Goal: Navigation & Orientation: Find specific page/section

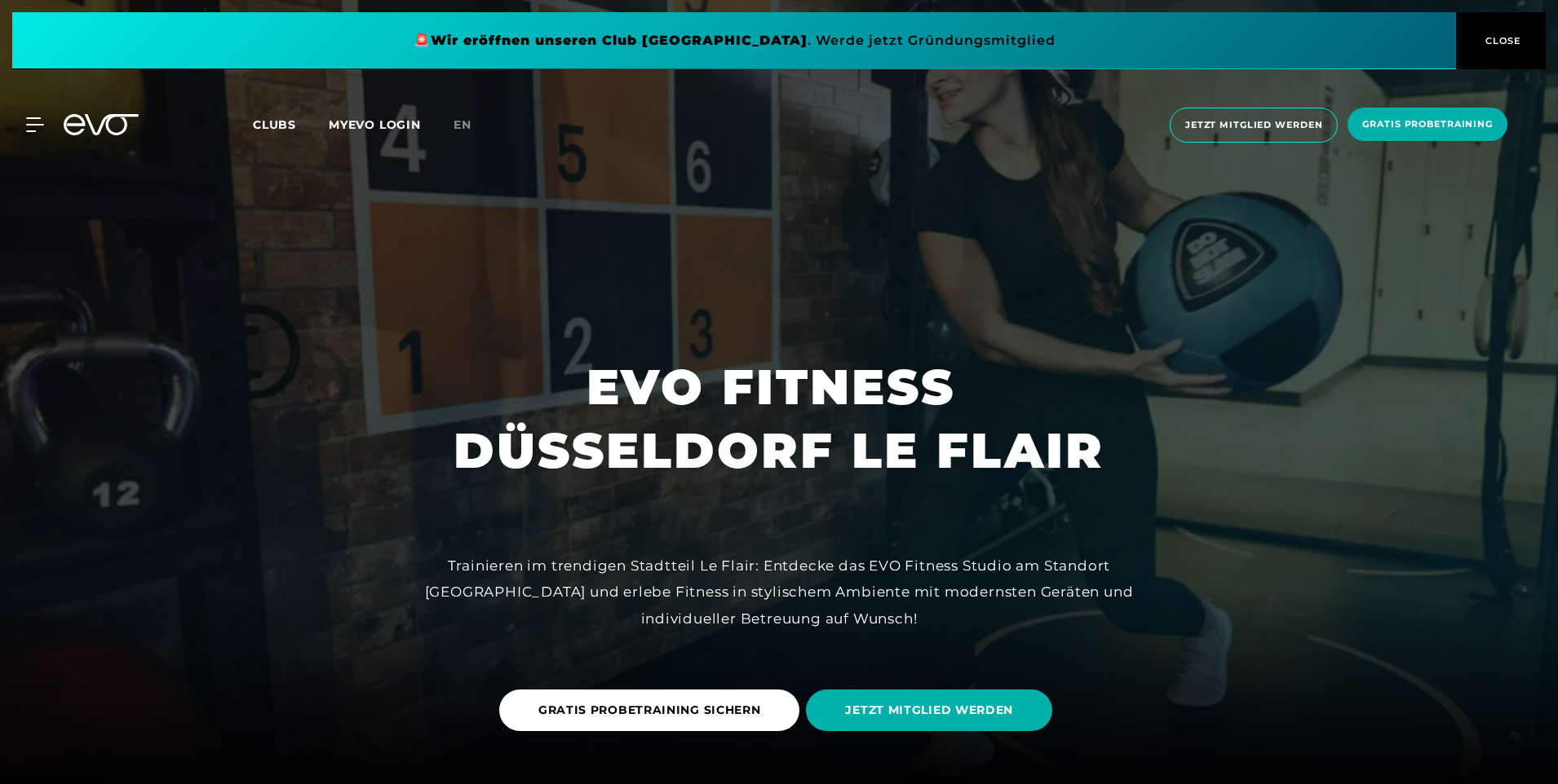
click at [266, 118] on span "Clubs" at bounding box center [273, 124] width 43 height 15
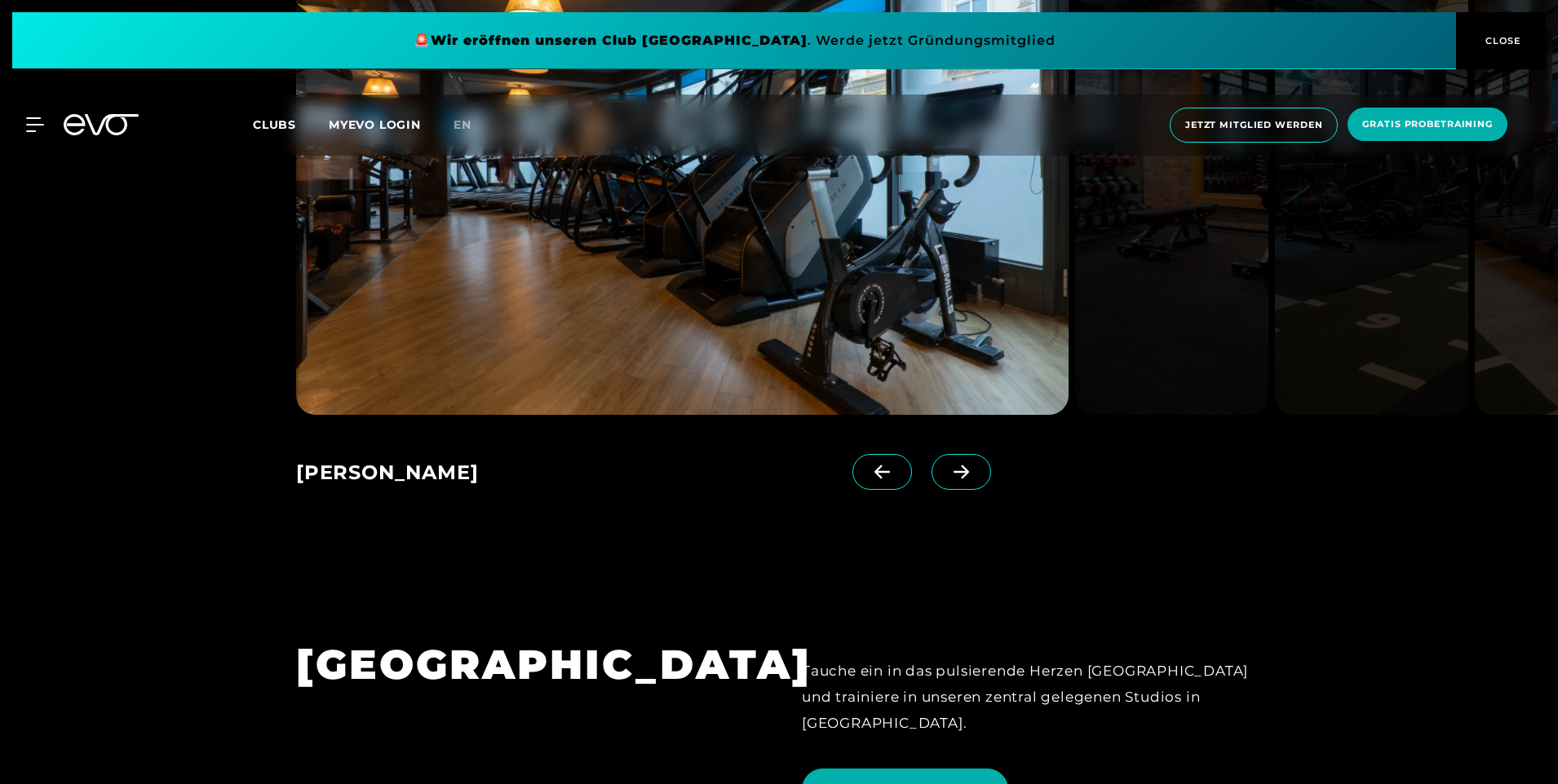
scroll to position [1549, 0]
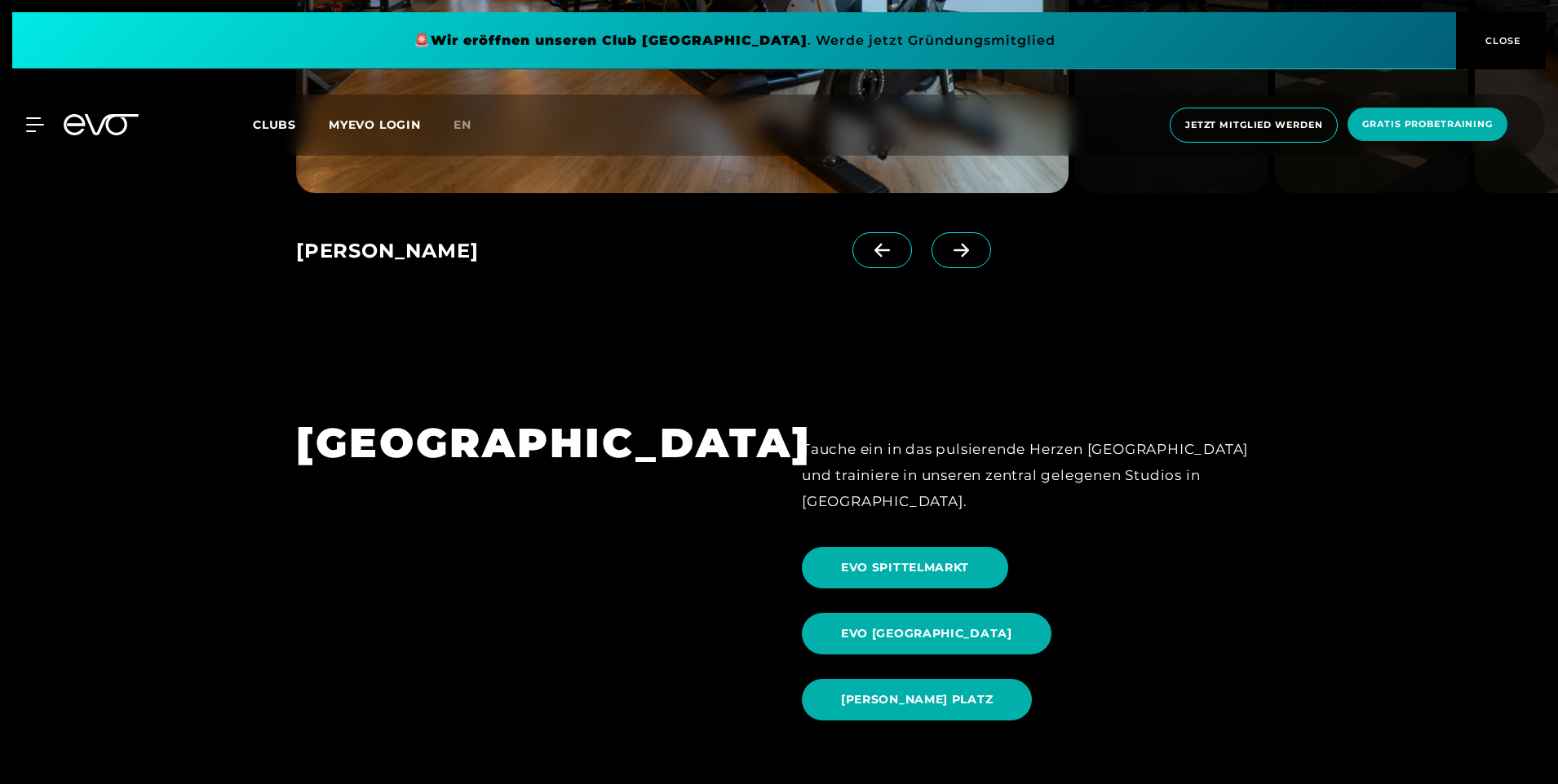
click at [947, 249] on icon at bounding box center [961, 250] width 29 height 15
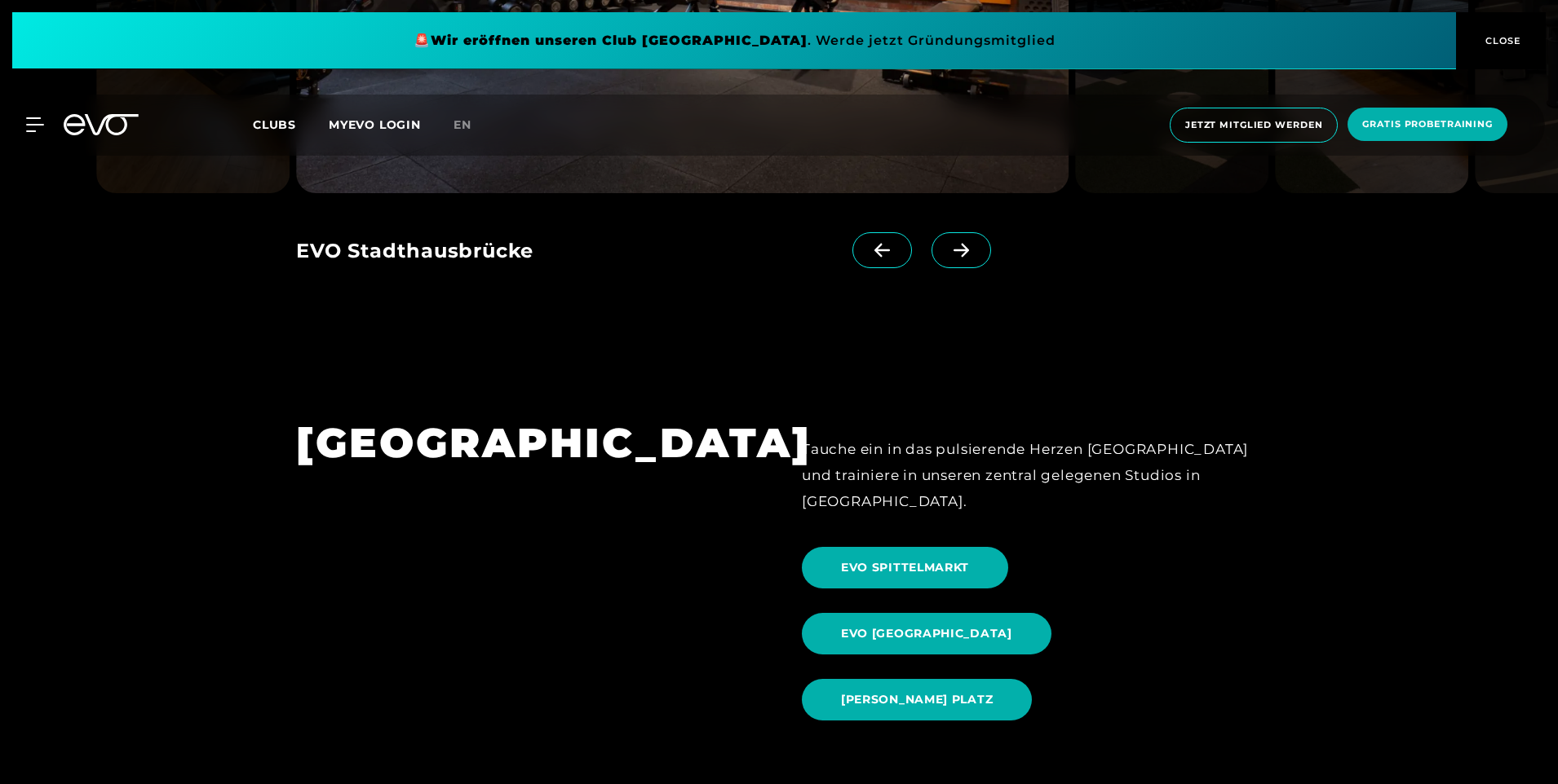
click at [947, 249] on icon at bounding box center [961, 250] width 29 height 15
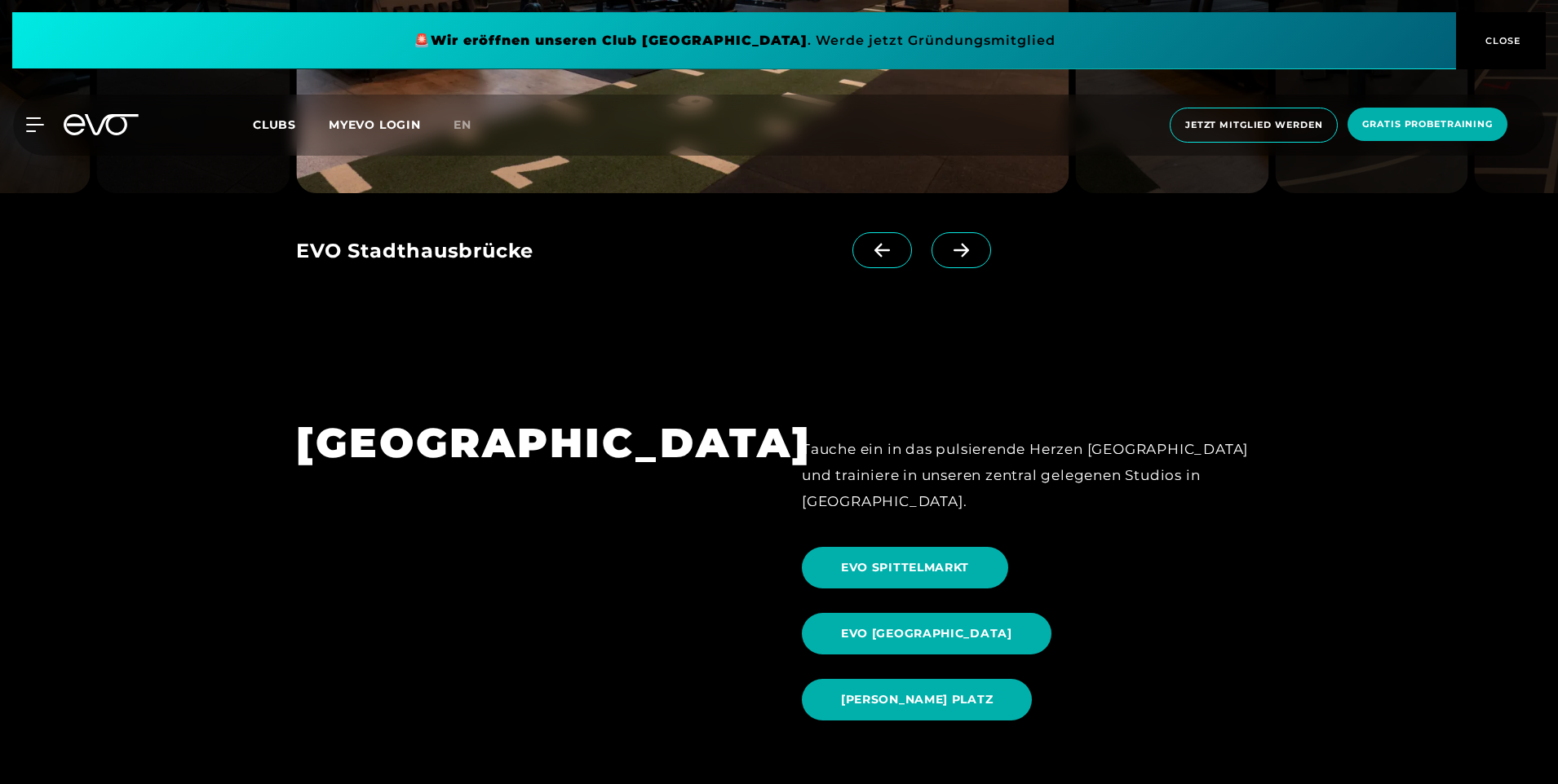
click at [41, 136] on div "MyEVO Login Über EVO Mitgliedschaften Probetraining TAGESPASS EVO Studios [GEOG…" at bounding box center [779, 125] width 1551 height 61
click at [29, 111] on div "MyEVO Login Über EVO Mitgliedschaften Probetraining TAGESPASS EVO Studios [GEOG…" at bounding box center [779, 125] width 1551 height 61
click at [29, 122] on icon at bounding box center [38, 124] width 24 height 15
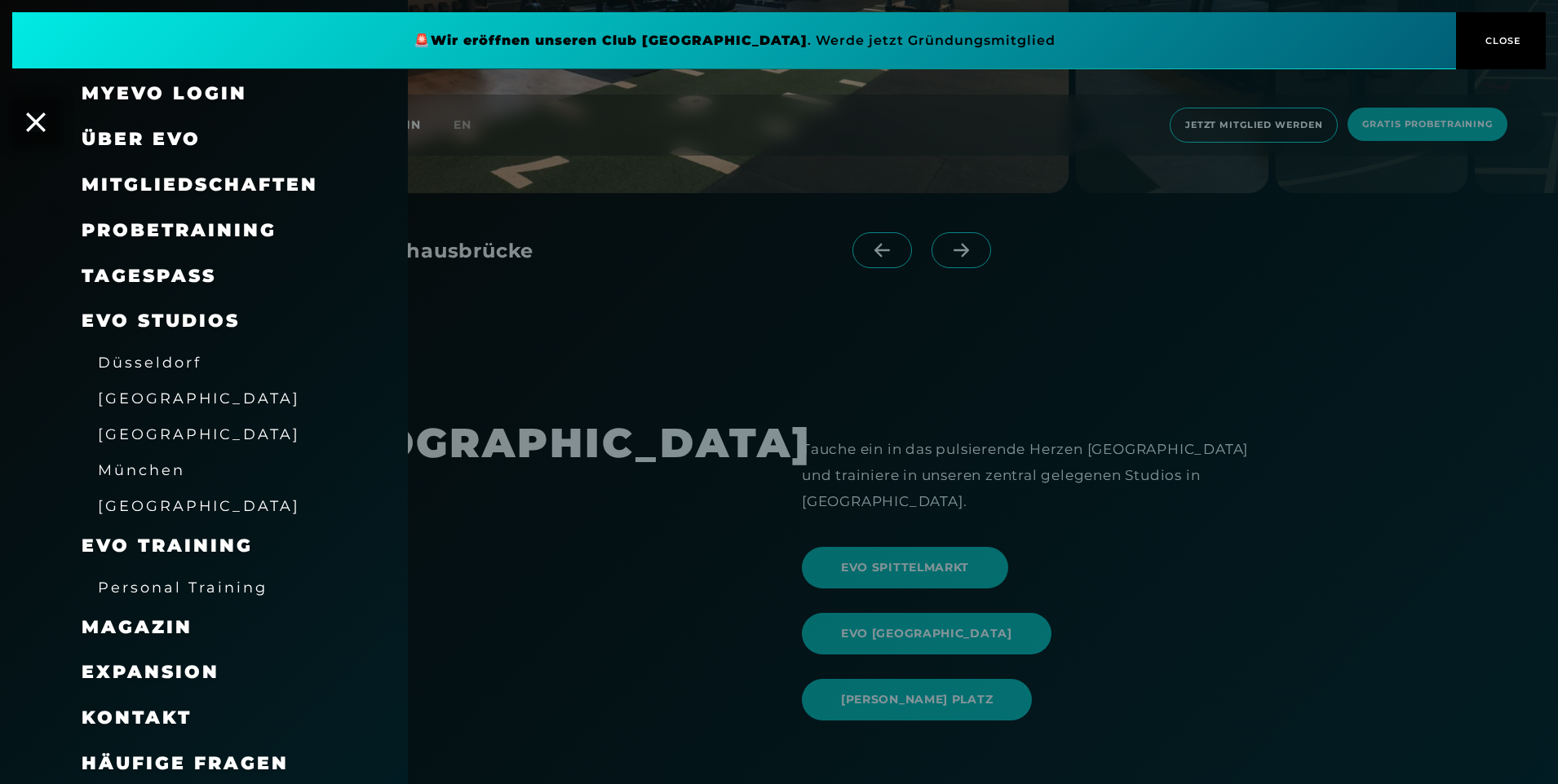
scroll to position [13, 0]
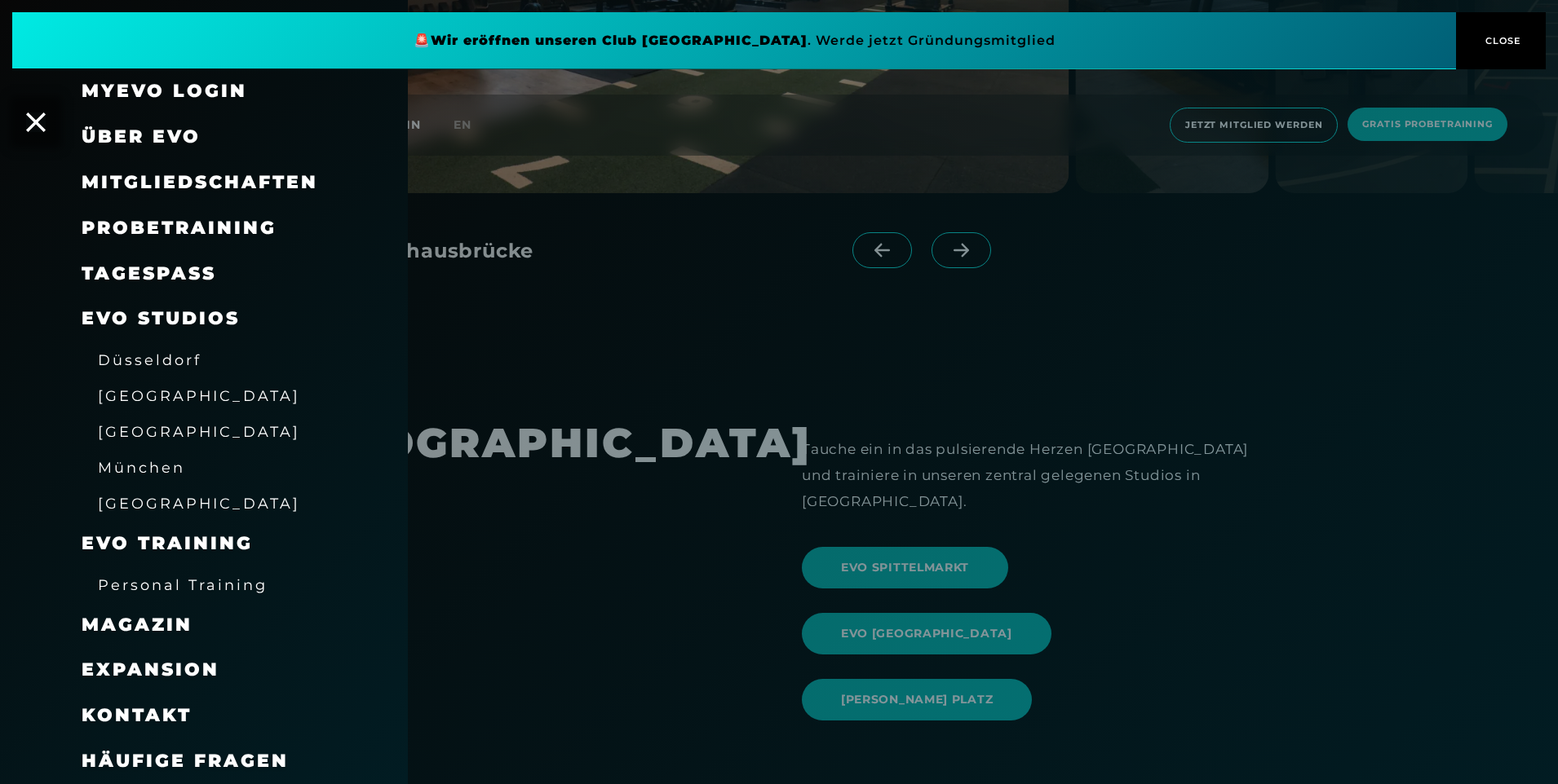
click at [155, 357] on span "Düsseldorf" at bounding box center [149, 360] width 104 height 17
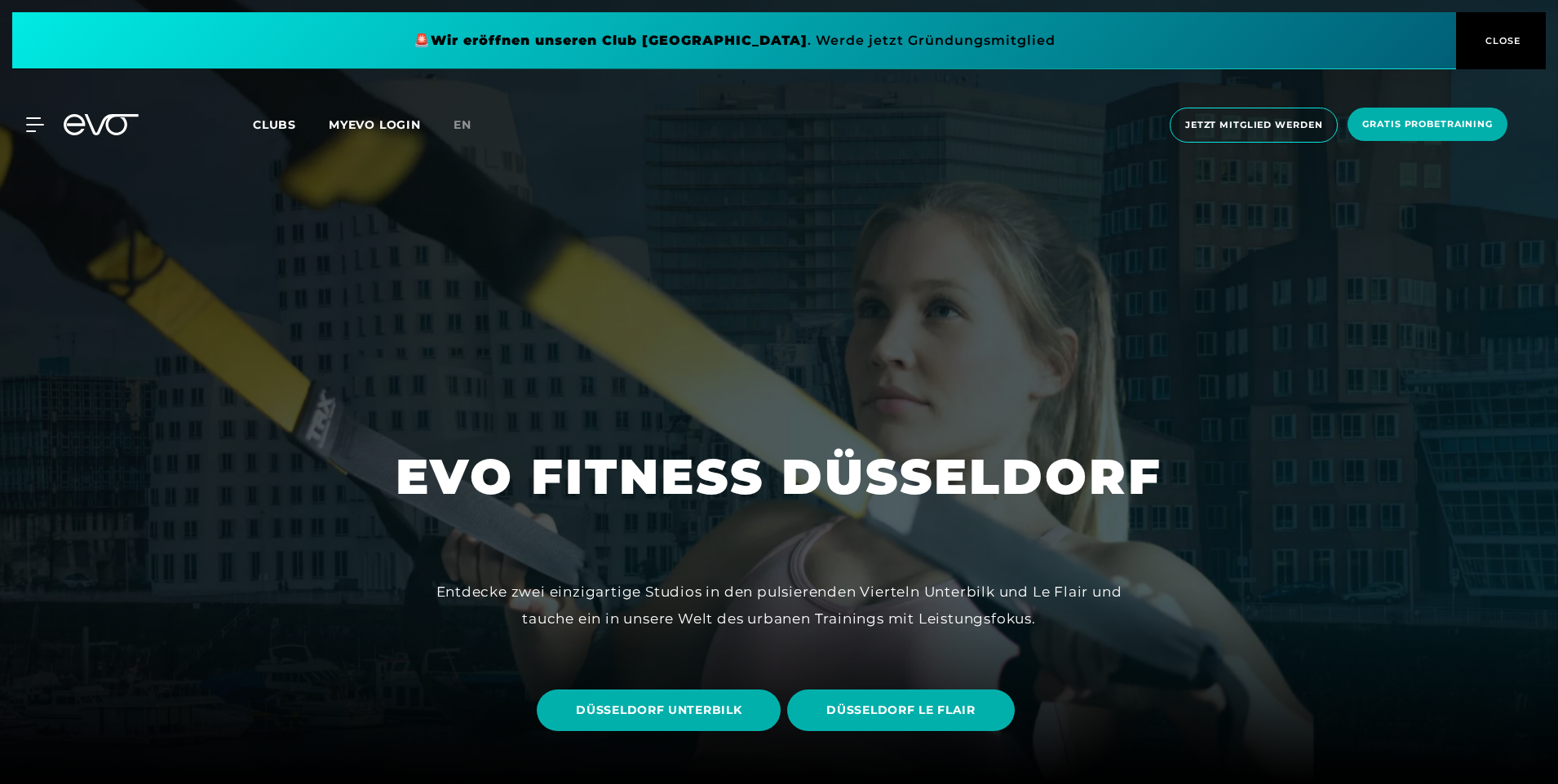
scroll to position [81, 0]
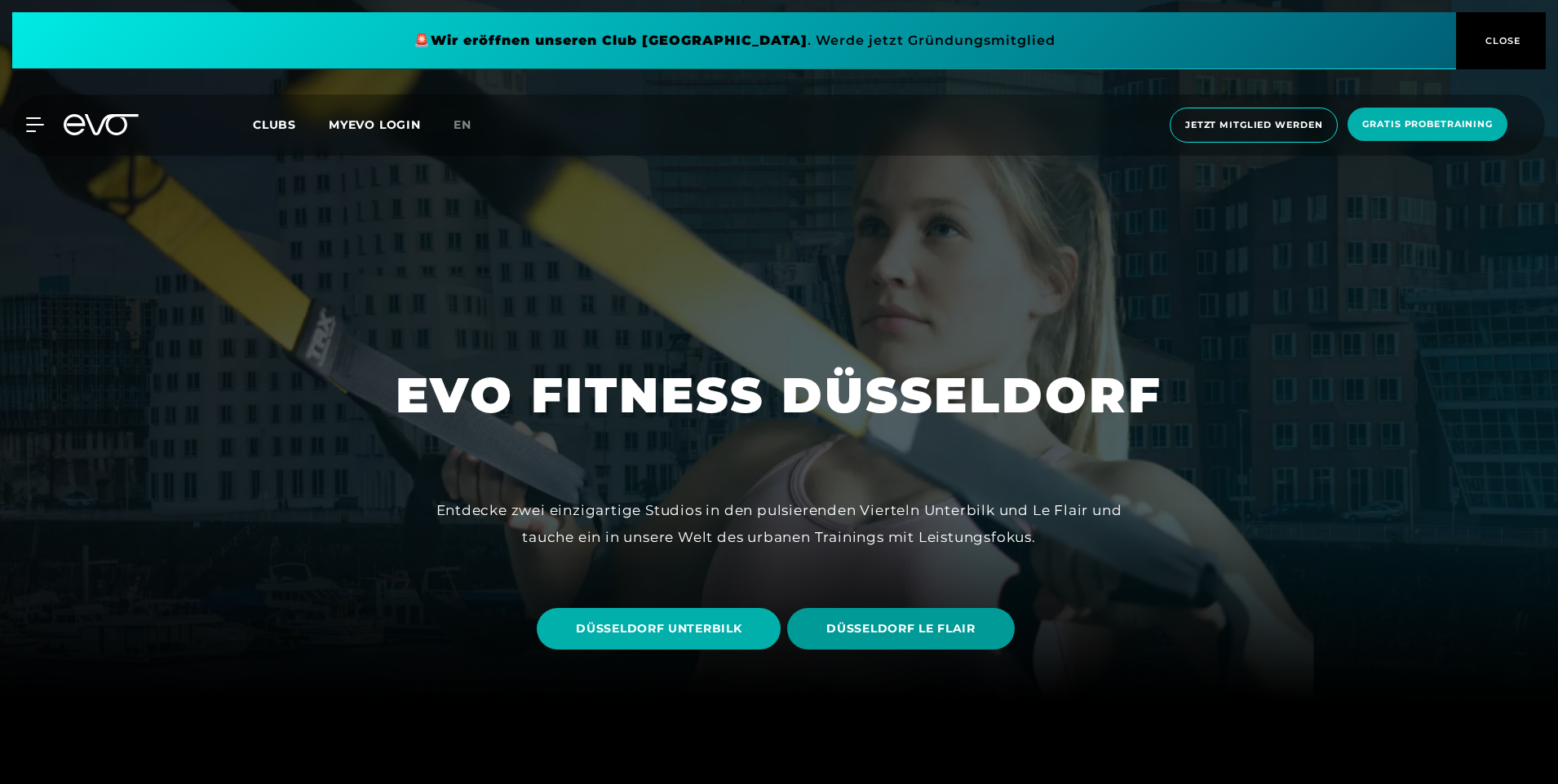
click at [930, 635] on span "DÜSSELDORF LE FLAIR" at bounding box center [900, 629] width 148 height 17
